Goal: Navigation & Orientation: Find specific page/section

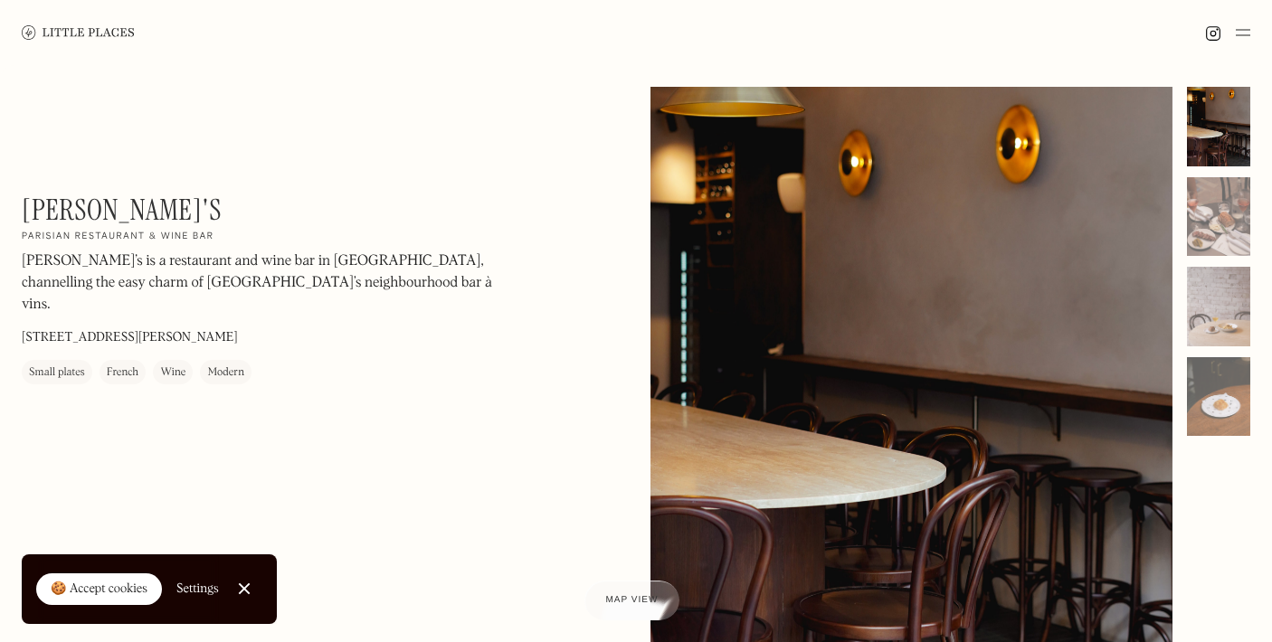
click at [101, 34] on img at bounding box center [78, 32] width 113 height 14
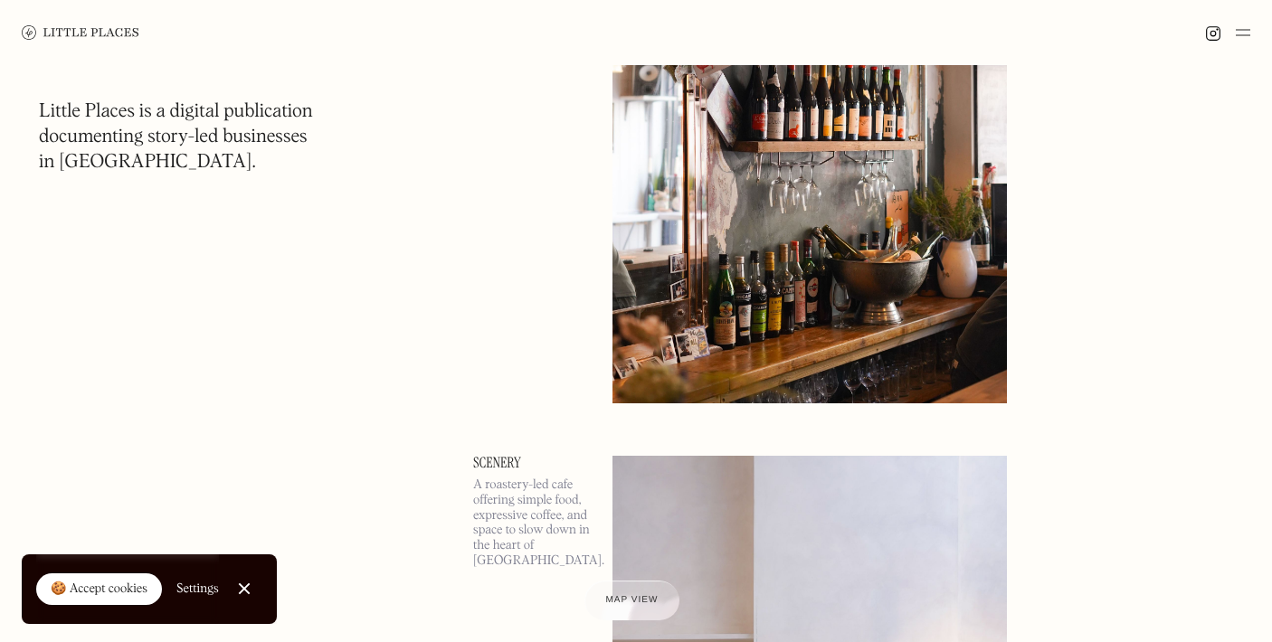
scroll to position [1298, 0]
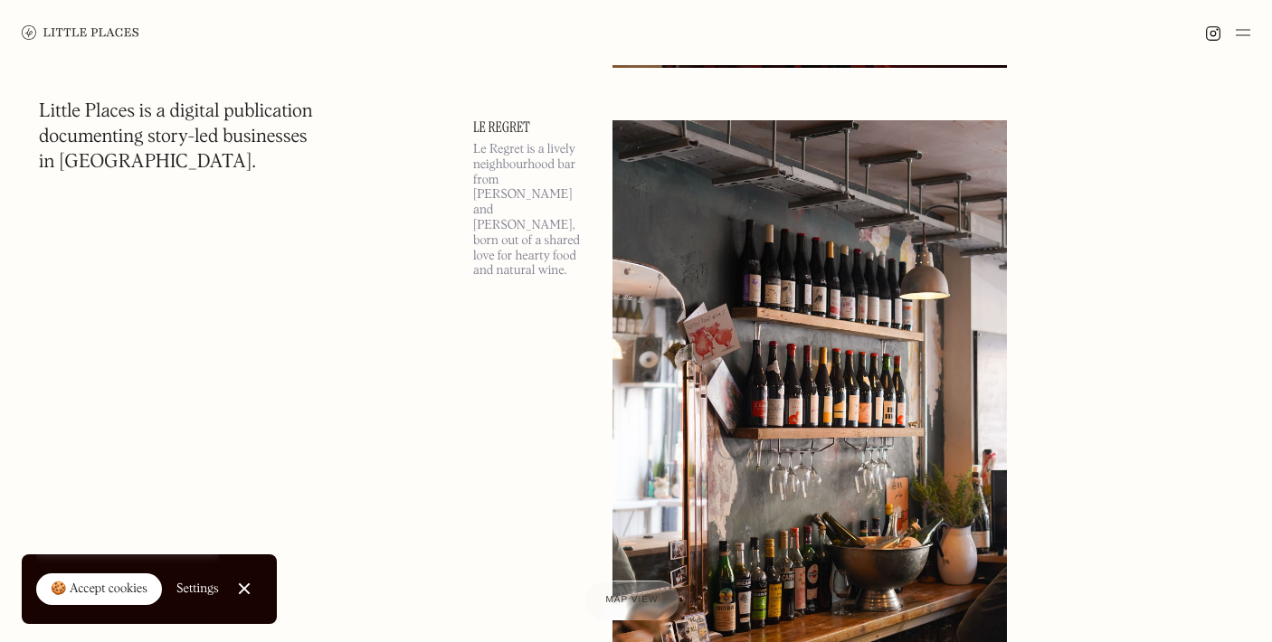
click at [492, 127] on link "Le Regret" at bounding box center [532, 127] width 118 height 14
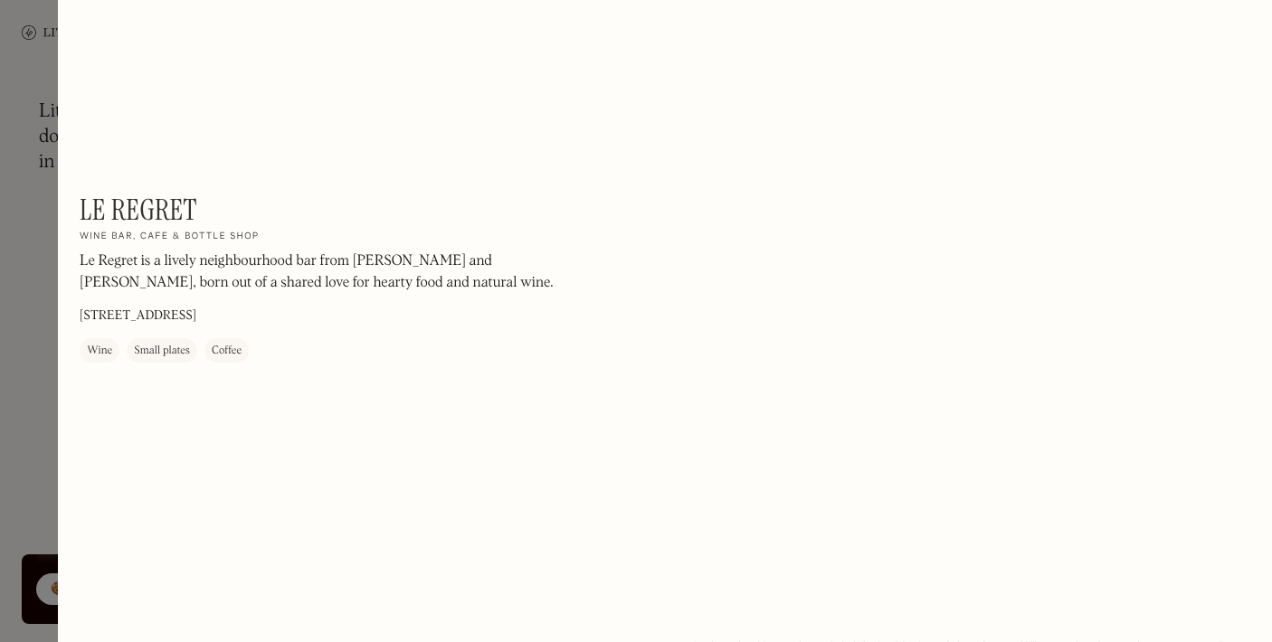
scroll to position [2769, 0]
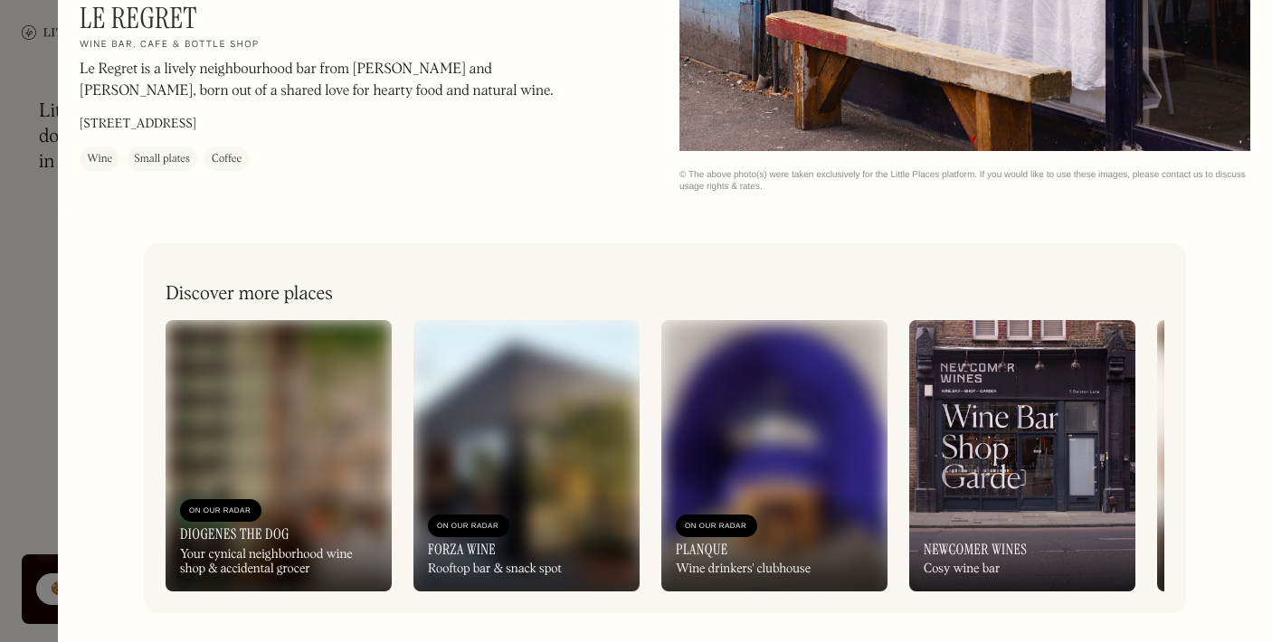
click at [40, 301] on div at bounding box center [636, 321] width 1272 height 642
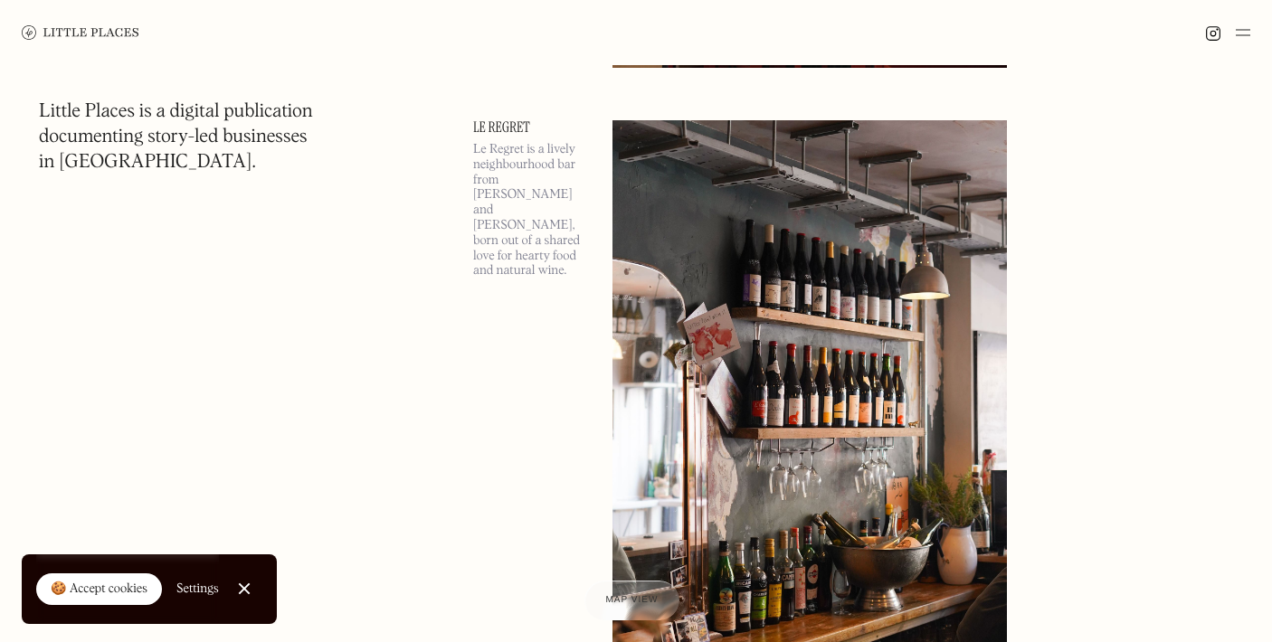
click at [1243, 34] on img at bounding box center [1243, 33] width 14 height 22
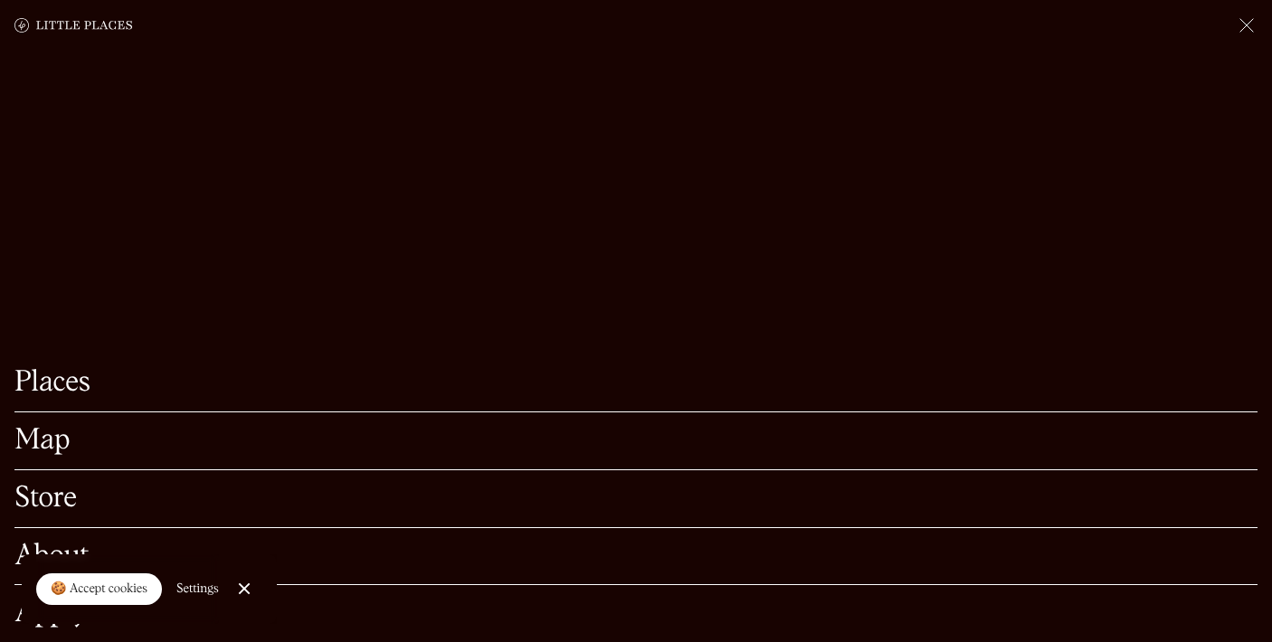
click at [52, 442] on link "Map" at bounding box center [635, 441] width 1243 height 28
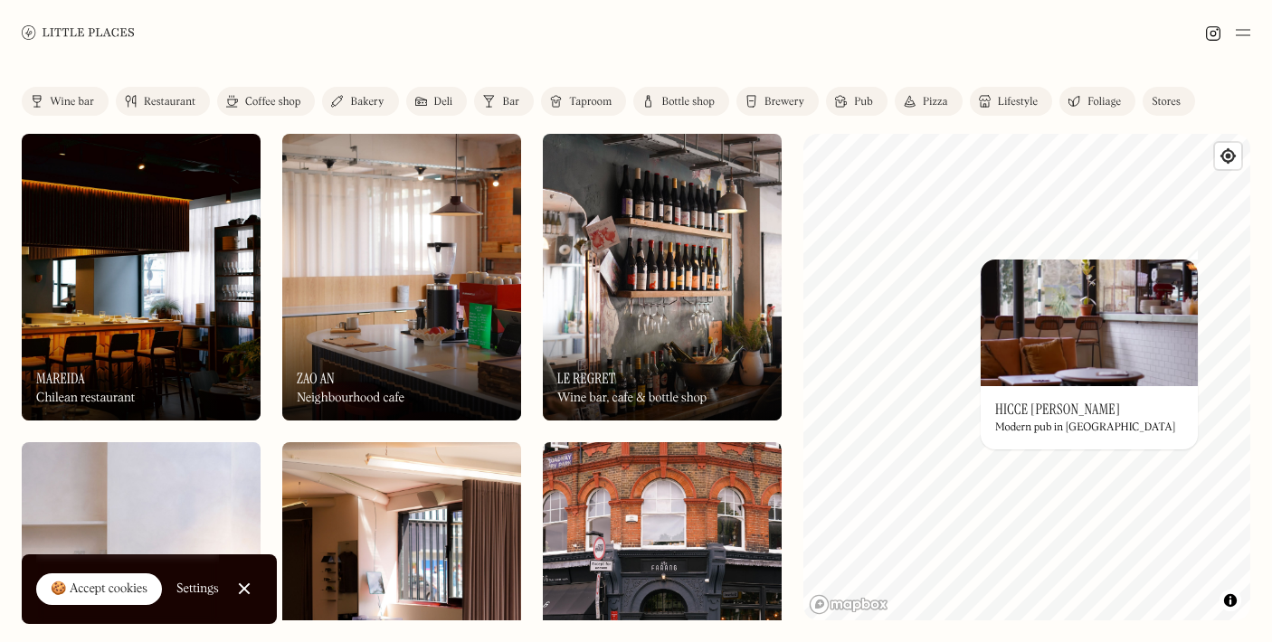
click at [1196, 267] on img at bounding box center [1089, 323] width 217 height 127
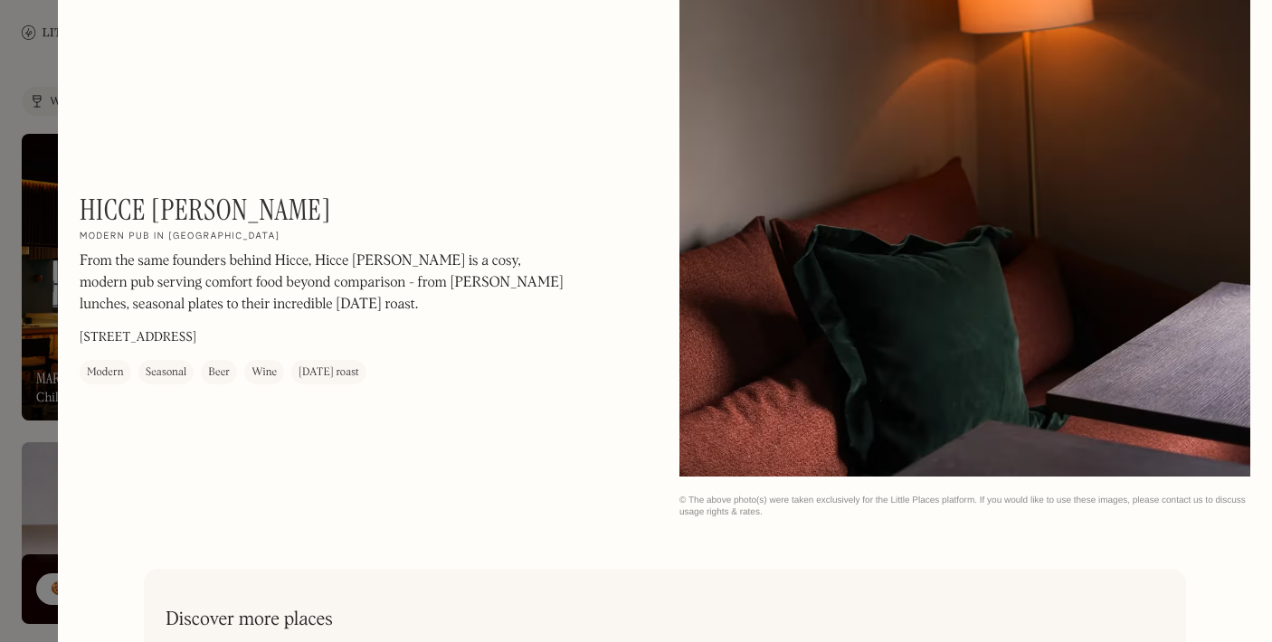
scroll to position [4953, 0]
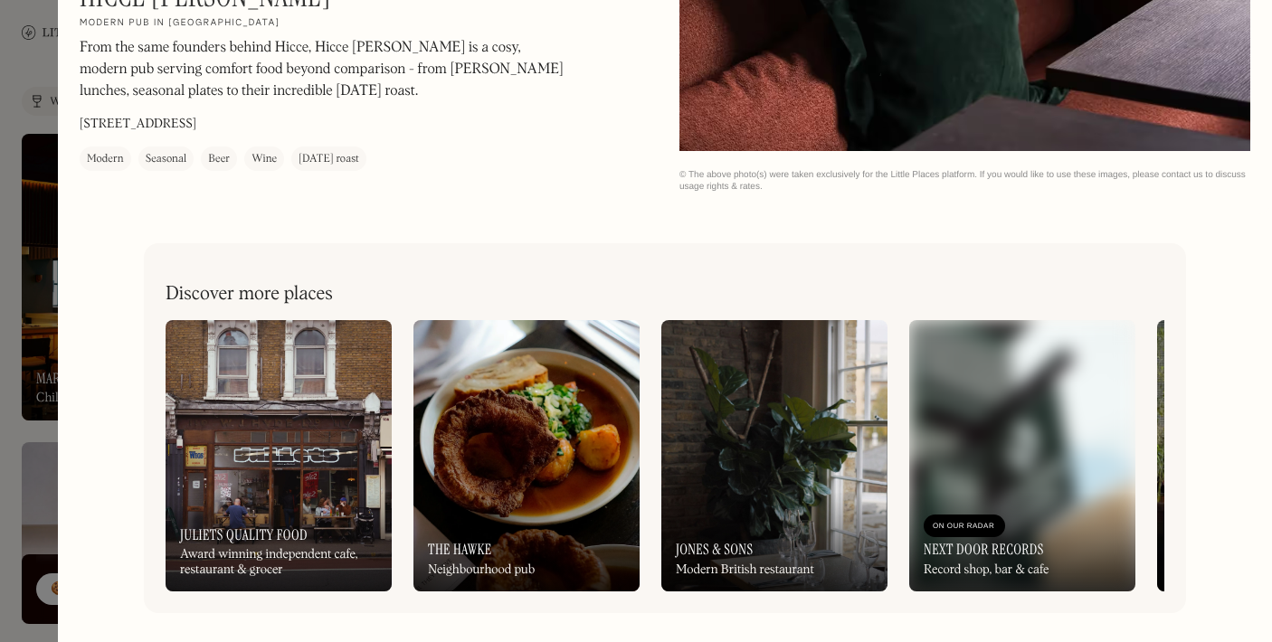
click at [37, 261] on div at bounding box center [636, 321] width 1272 height 642
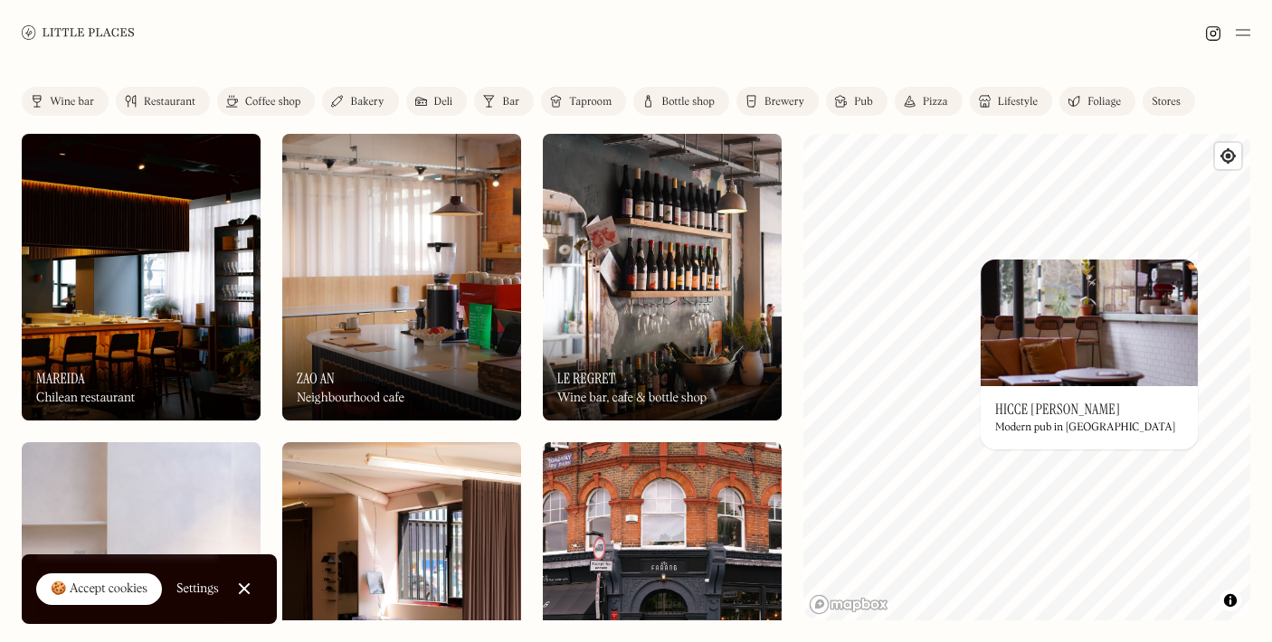
click at [1192, 266] on img at bounding box center [1089, 323] width 217 height 127
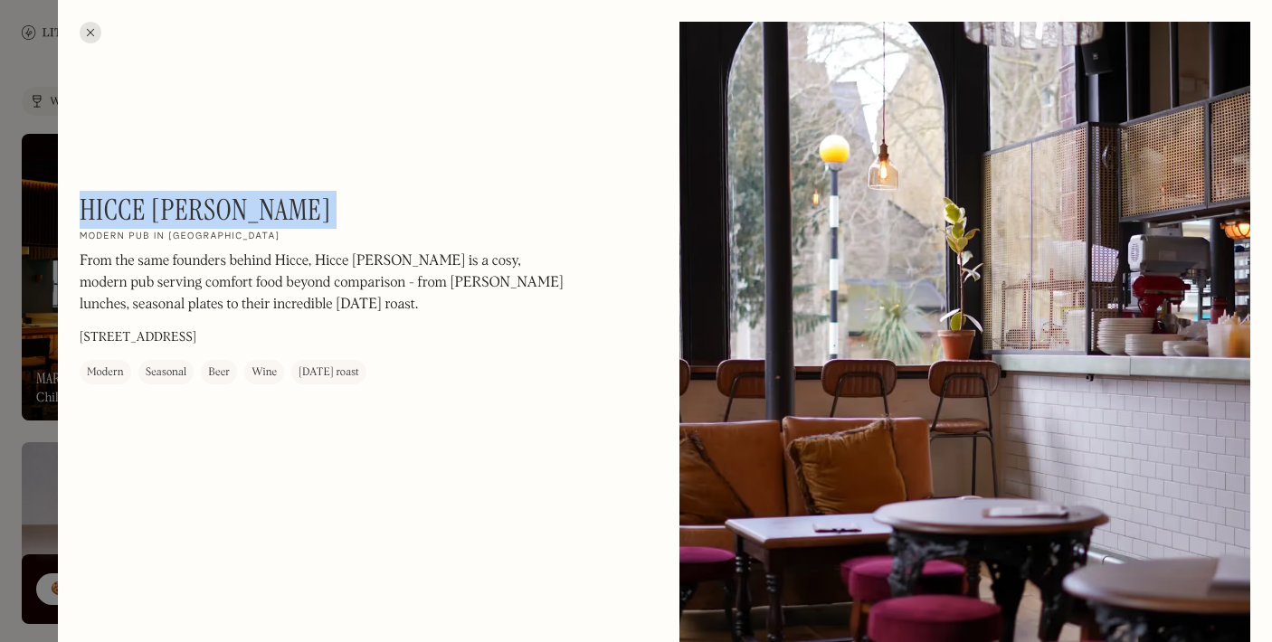
click at [95, 31] on div at bounding box center [91, 33] width 22 height 22
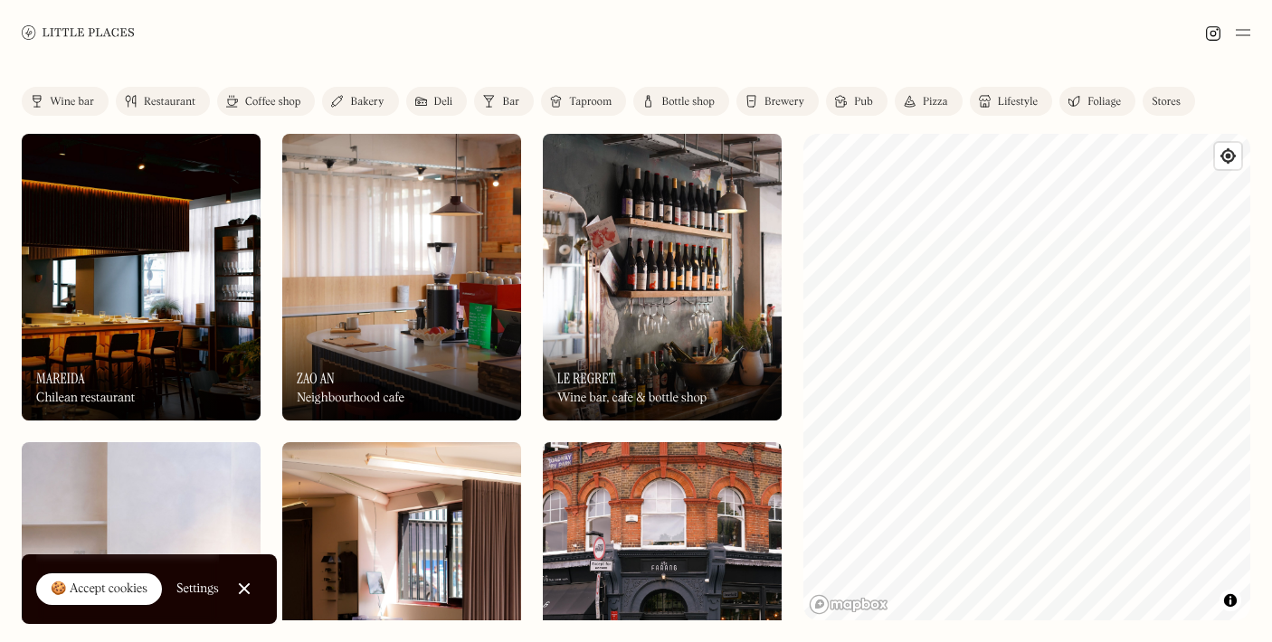
click at [243, 585] on div at bounding box center [244, 590] width 12 height 12
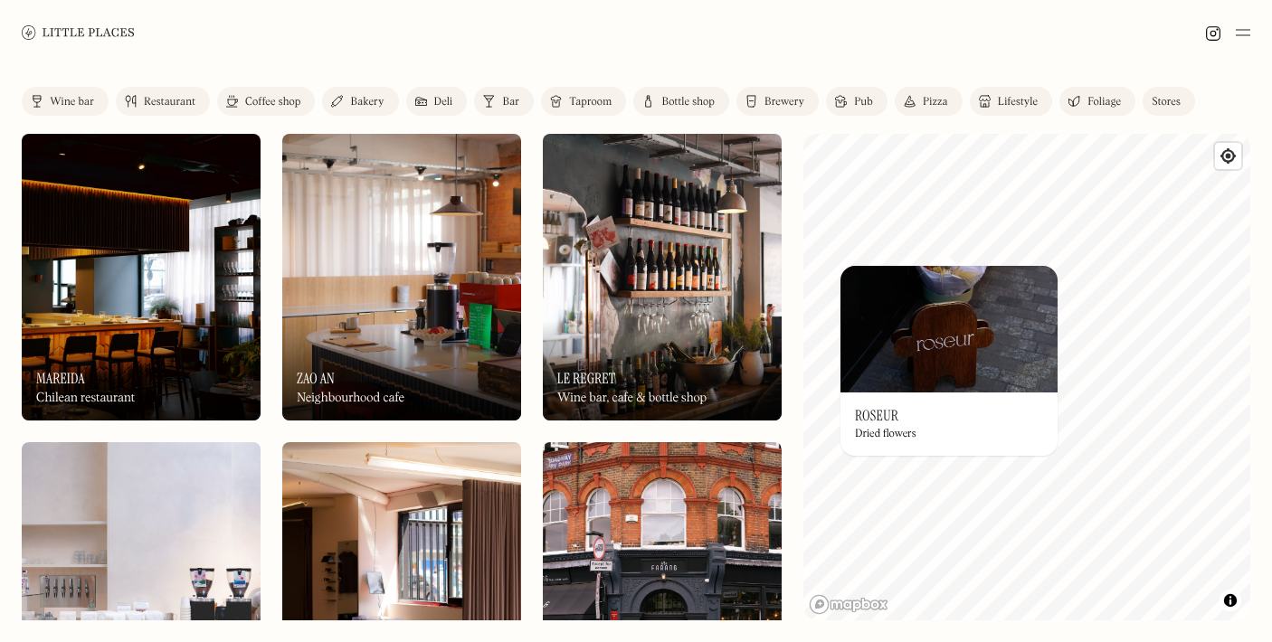
click at [931, 369] on img at bounding box center [949, 329] width 217 height 127
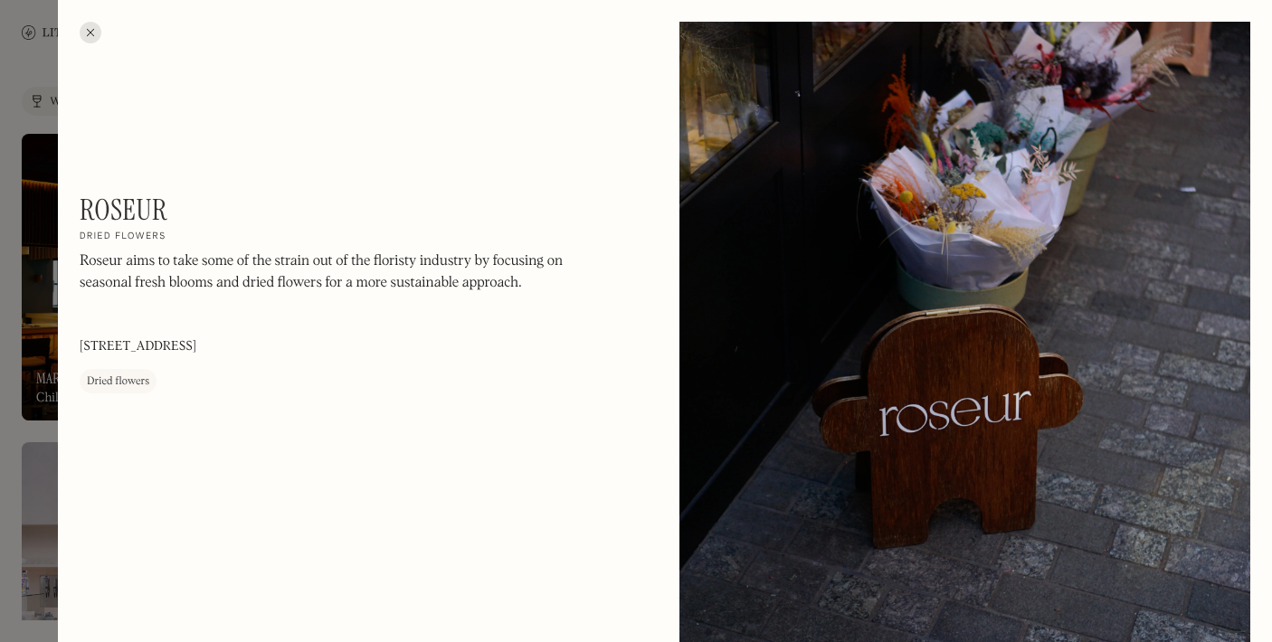
click at [24, 182] on div at bounding box center [636, 321] width 1272 height 642
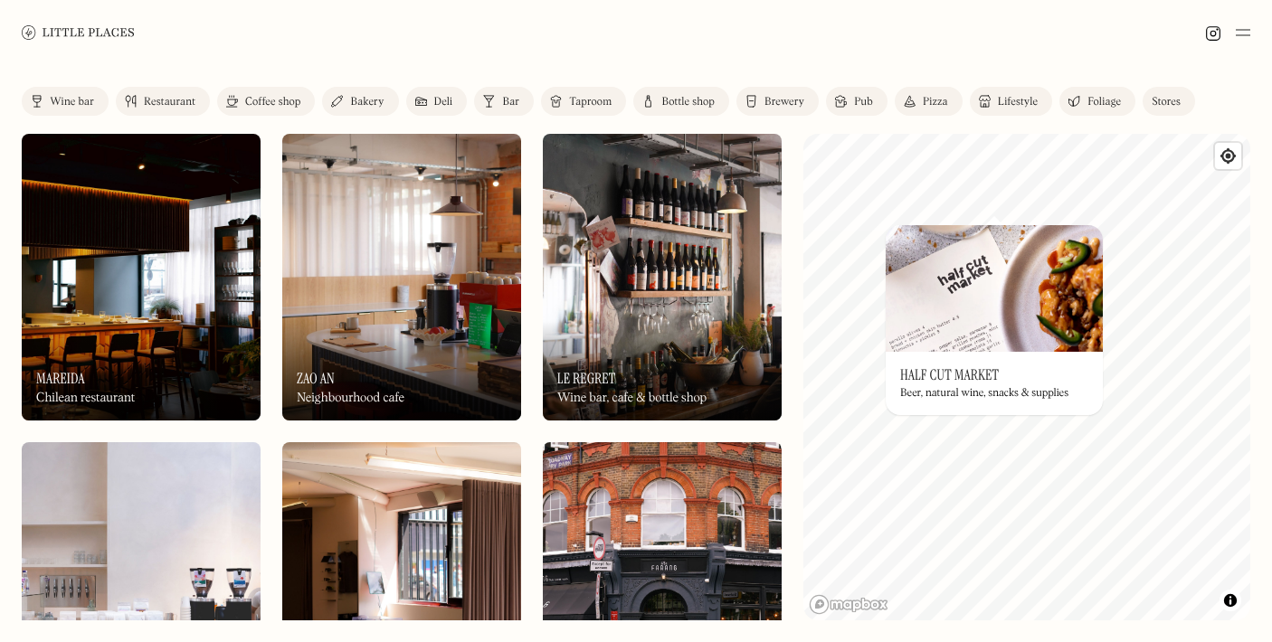
click at [967, 375] on h3 "Half Cut Market" at bounding box center [949, 374] width 99 height 17
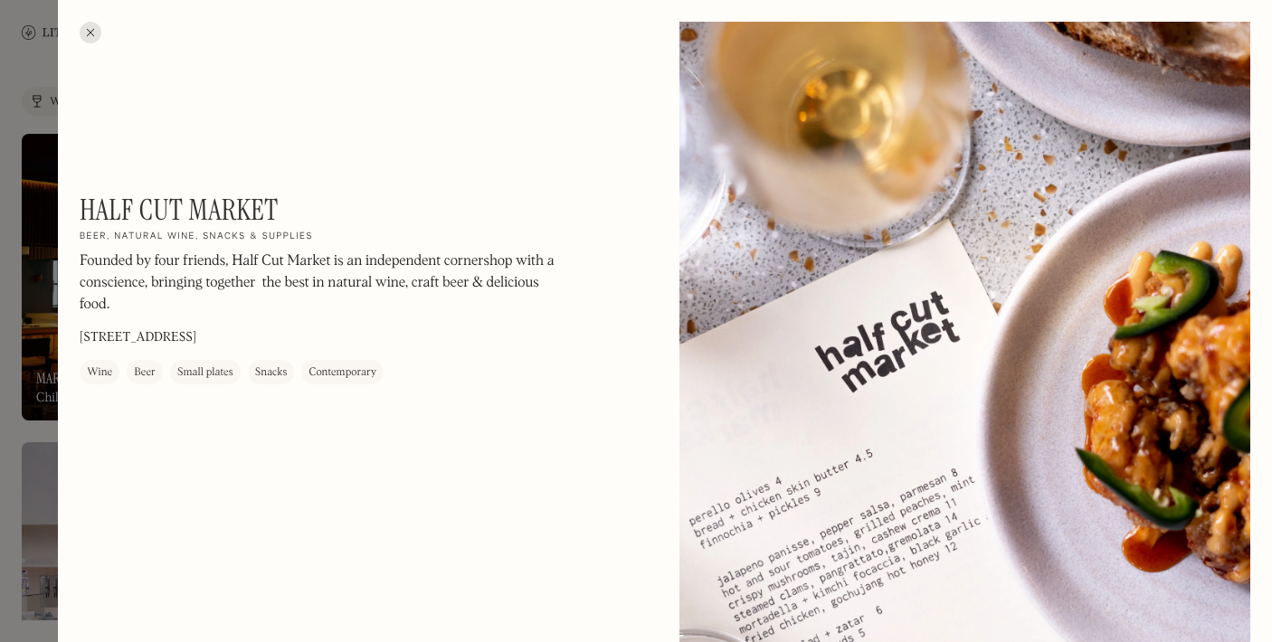
click at [217, 208] on h1 "Half Cut Market" at bounding box center [179, 210] width 199 height 34
click at [21, 306] on div at bounding box center [636, 321] width 1272 height 642
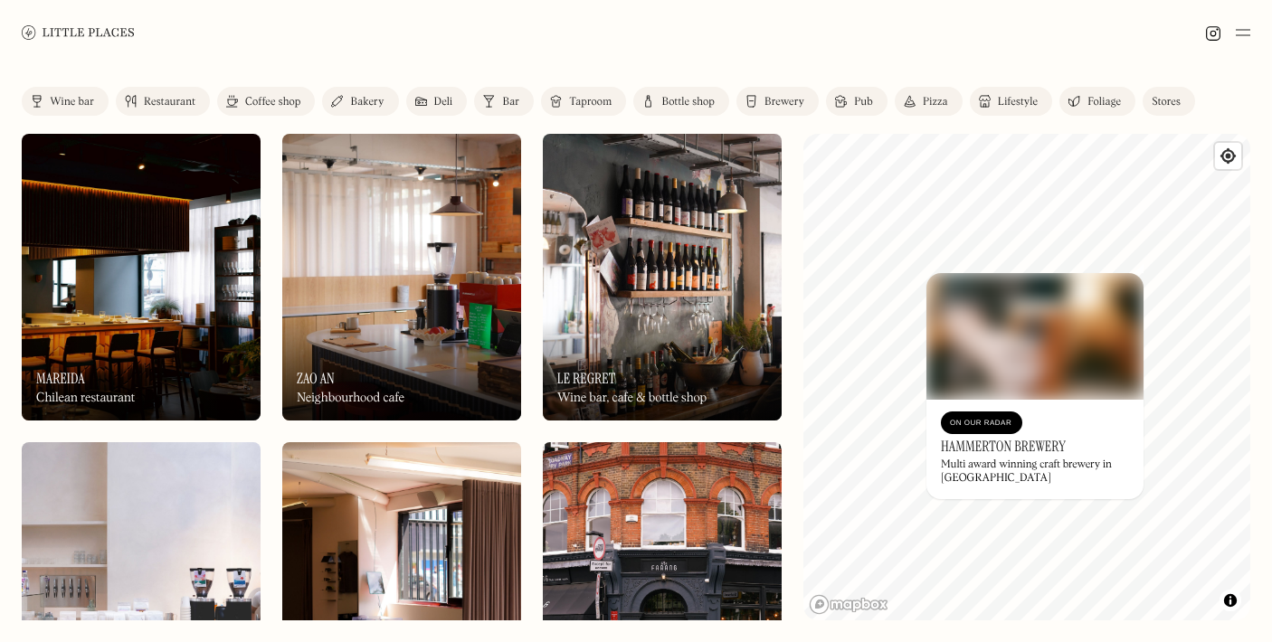
click at [949, 337] on div "© Mapbox © OpenStreetMap Improve this map On Our Radar Hammerton Brewery Multi …" at bounding box center [1026, 377] width 447 height 487
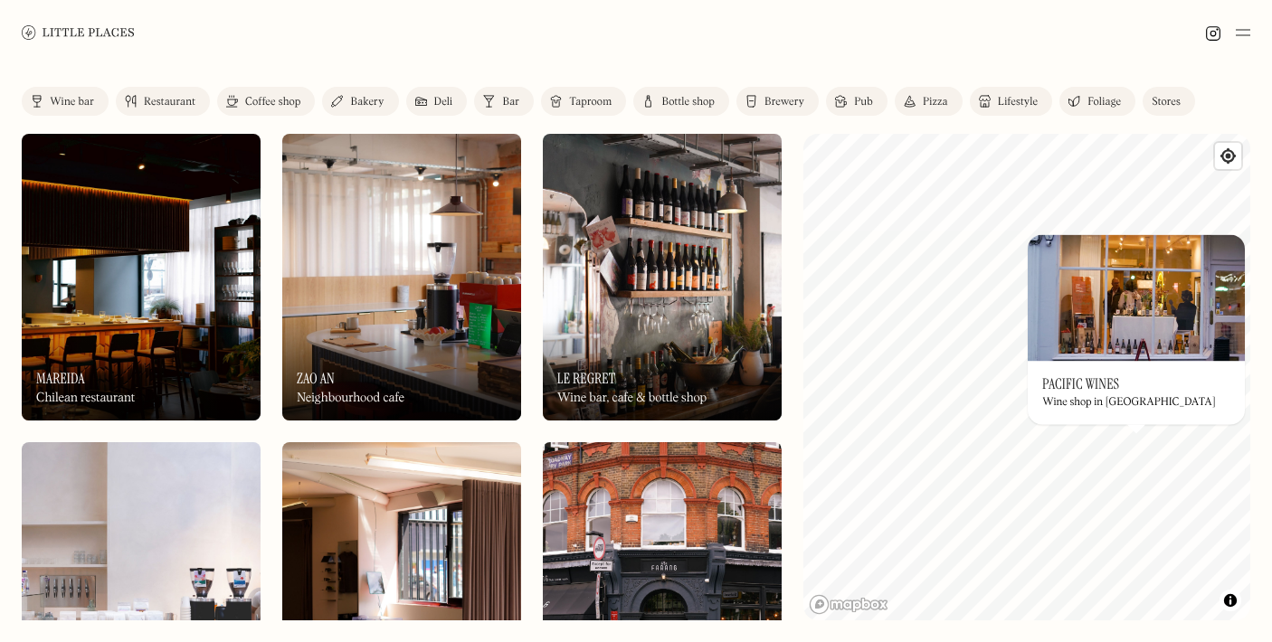
click at [1122, 301] on div "© Mapbox © OpenStreetMap Improve this map On Our Radar Pacific Wines Wine shop …" at bounding box center [1026, 377] width 447 height 487
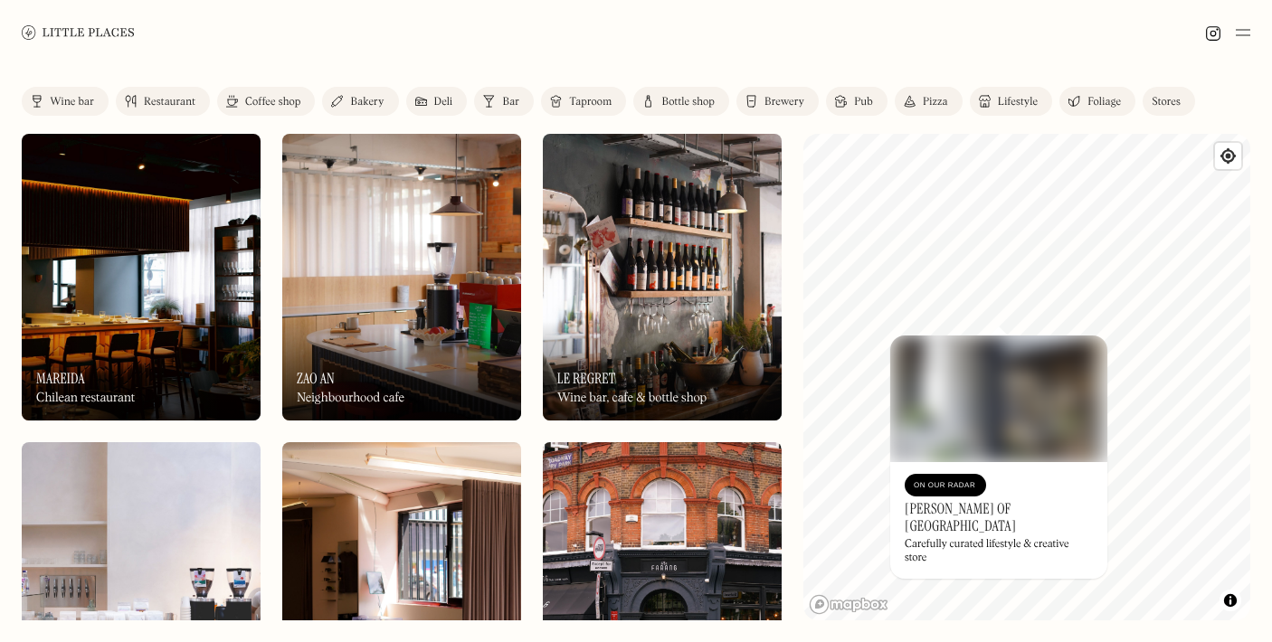
click at [1023, 513] on div "© Mapbox © OpenStreetMap Improve this map On Our Radar Earl of East London Care…" at bounding box center [1026, 377] width 447 height 487
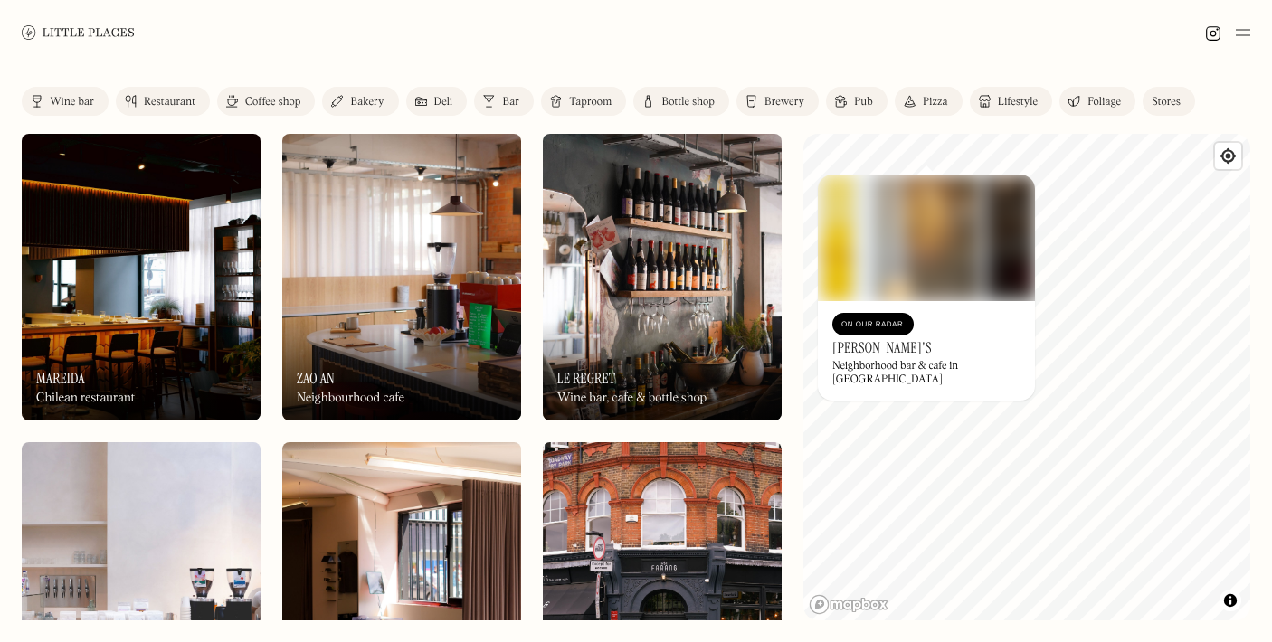
click at [1029, 211] on img at bounding box center [926, 238] width 217 height 127
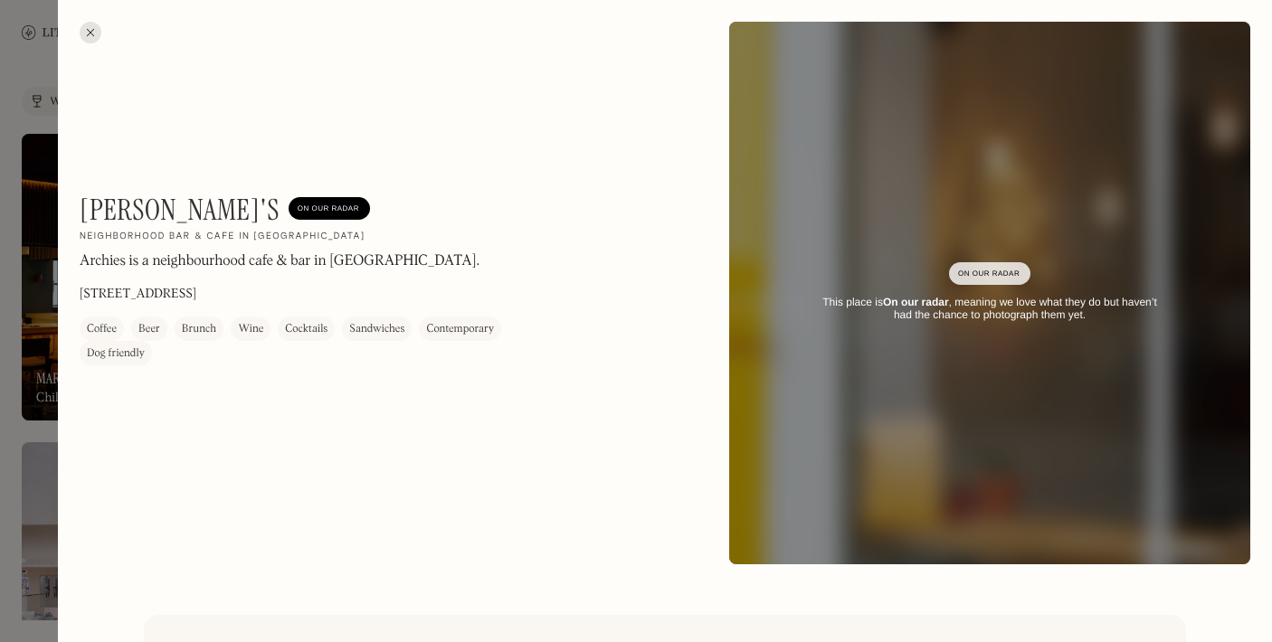
click at [29, 174] on div at bounding box center [636, 321] width 1272 height 642
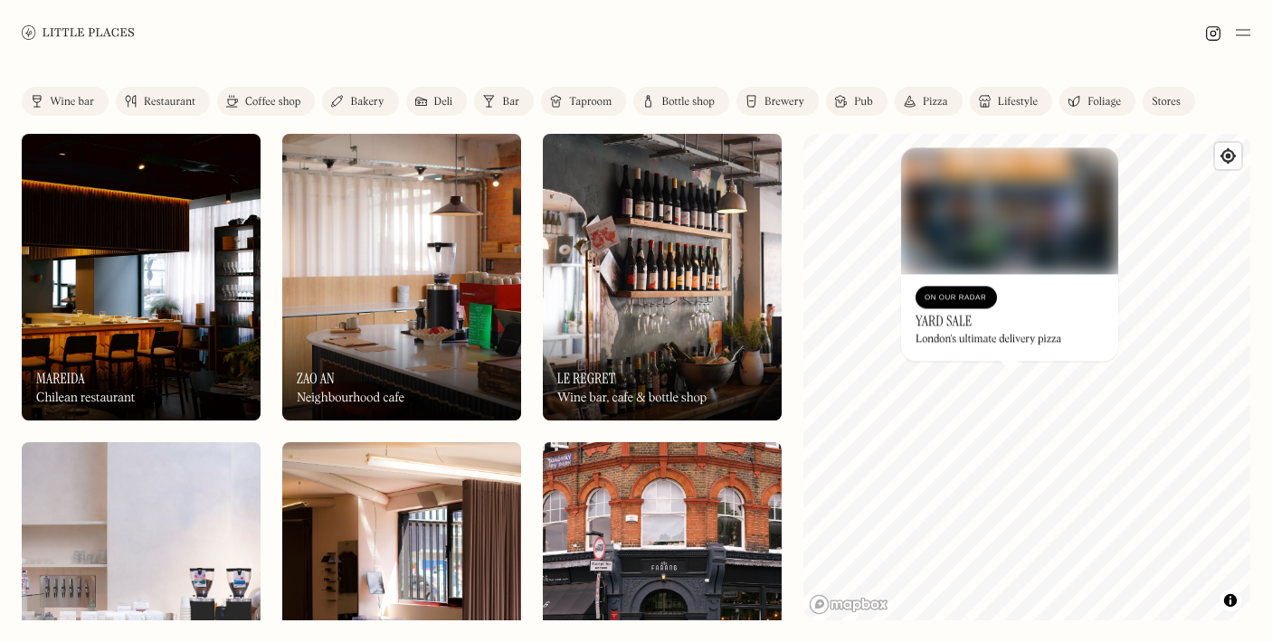
click at [979, 306] on div "© Mapbox © OpenStreetMap Improve this map On Our Radar Yard Sale London's ultim…" at bounding box center [1026, 377] width 447 height 487
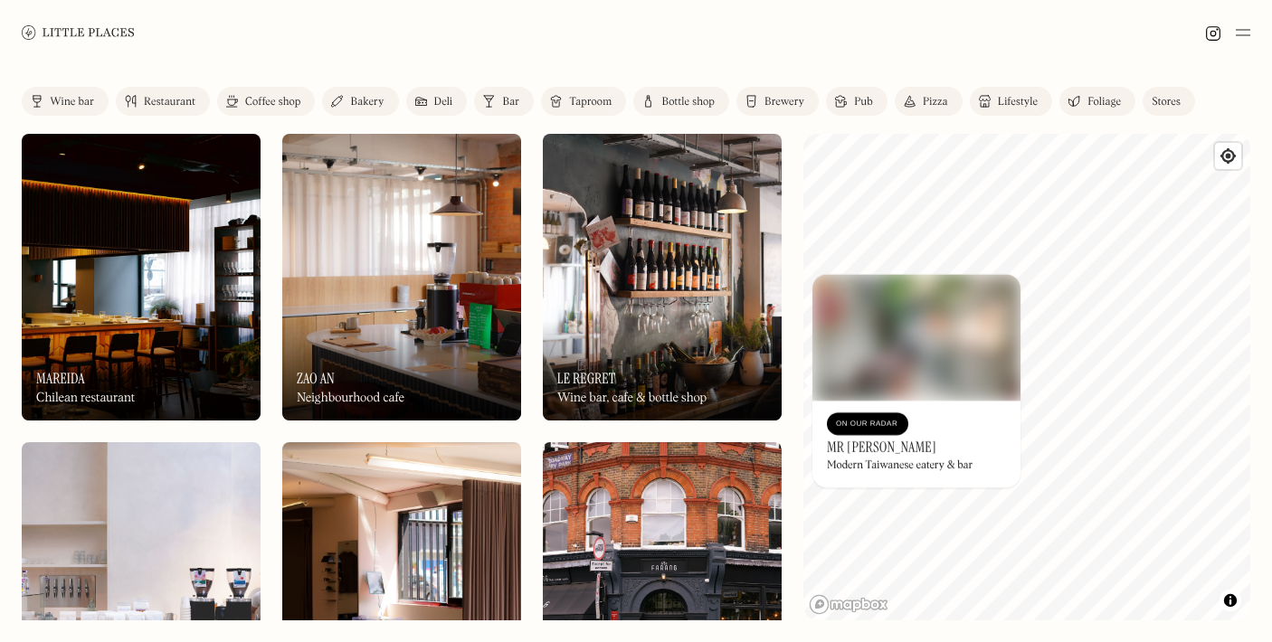
click at [867, 470] on div "© Mapbox © OpenStreetMap Improve this map On Our Radar Mr Ji Modern Taiwanese e…" at bounding box center [1026, 377] width 447 height 487
